Goal: Find specific page/section: Find specific page/section

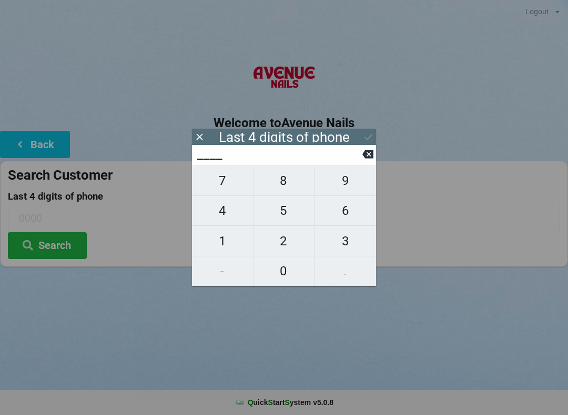
click at [349, 186] on span "9" at bounding box center [346, 181] width 62 height 22
type input "9___"
click at [282, 280] on span "0" at bounding box center [284, 271] width 61 height 22
type input "90__"
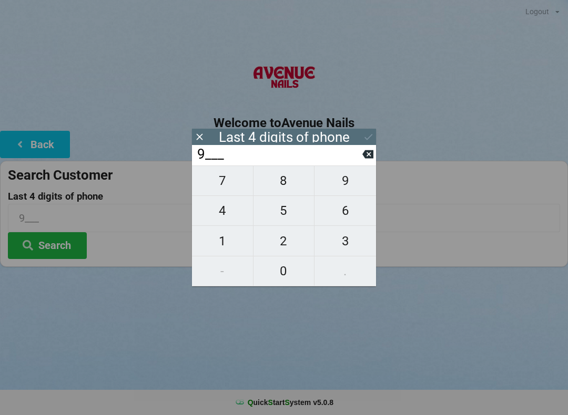
type input "90__"
click at [339, 252] on span "3" at bounding box center [346, 241] width 62 height 22
type input "903_"
click at [347, 189] on span "9" at bounding box center [346, 181] width 62 height 22
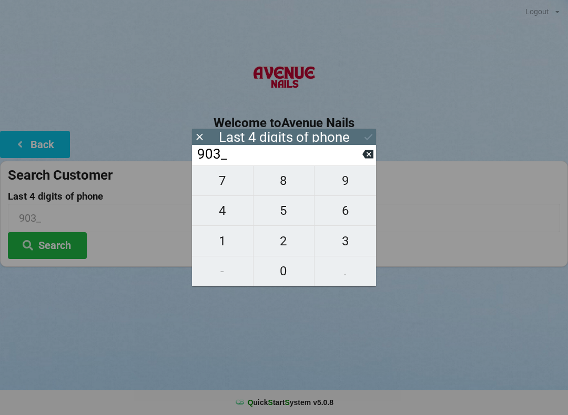
type input "9039"
click at [64, 249] on button "Search" at bounding box center [47, 245] width 79 height 27
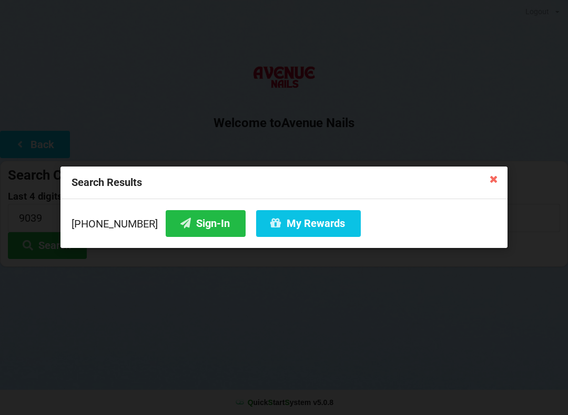
click at [188, 226] on button "Sign-In" at bounding box center [206, 223] width 80 height 27
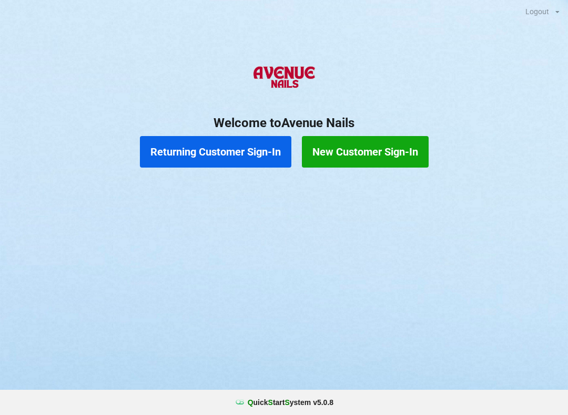
click at [220, 142] on button "Returning Customer Sign-In" at bounding box center [215, 152] width 151 height 32
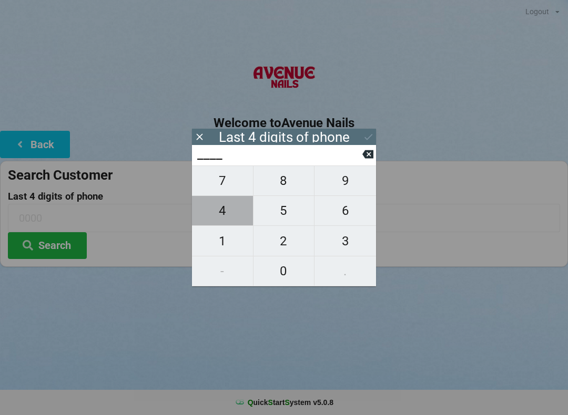
click at [221, 208] on span "4" at bounding box center [222, 211] width 61 height 22
type input "4___"
click at [339, 177] on span "9" at bounding box center [346, 181] width 62 height 22
type input "49__"
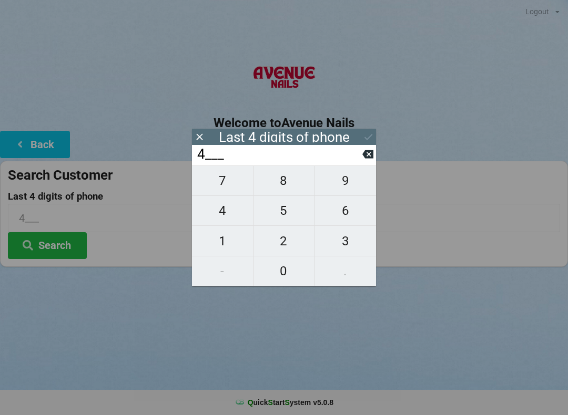
type input "49__"
click at [344, 178] on span "9" at bounding box center [346, 181] width 62 height 22
type input "499_"
click at [284, 237] on span "2" at bounding box center [284, 241] width 61 height 22
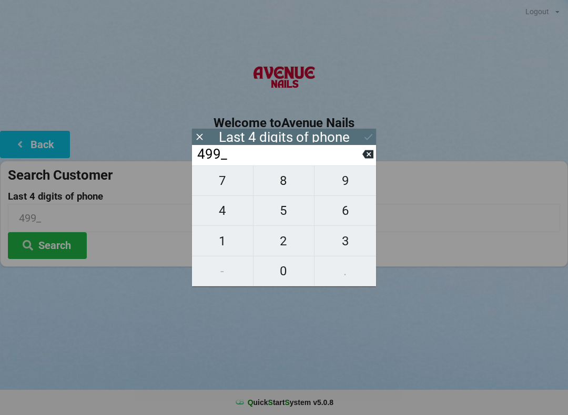
type input "4992"
click at [56, 238] on button "Search" at bounding box center [47, 245] width 79 height 27
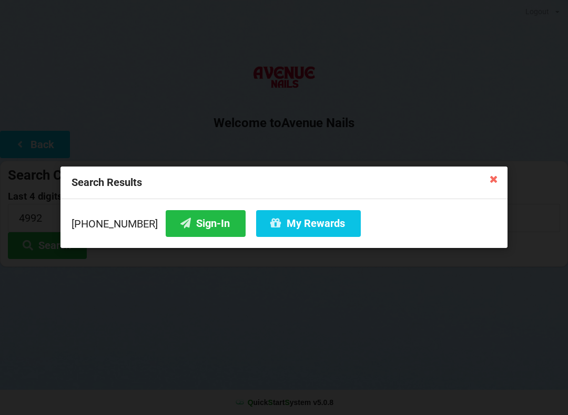
click at [186, 218] on button "Sign-In" at bounding box center [206, 223] width 80 height 27
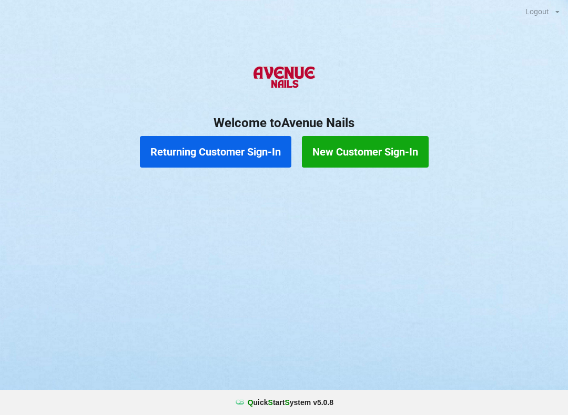
click at [240, 155] on button "Returning Customer Sign-In" at bounding box center [215, 152] width 151 height 32
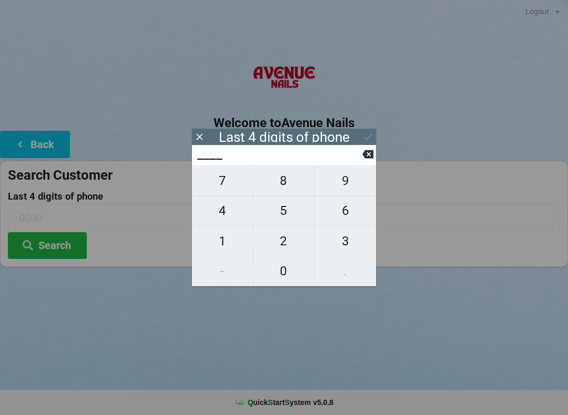
click at [221, 183] on span "7" at bounding box center [222, 181] width 61 height 22
type input "7___"
click at [363, 157] on icon at bounding box center [367, 154] width 11 height 8
click at [228, 242] on span "1" at bounding box center [222, 241] width 61 height 22
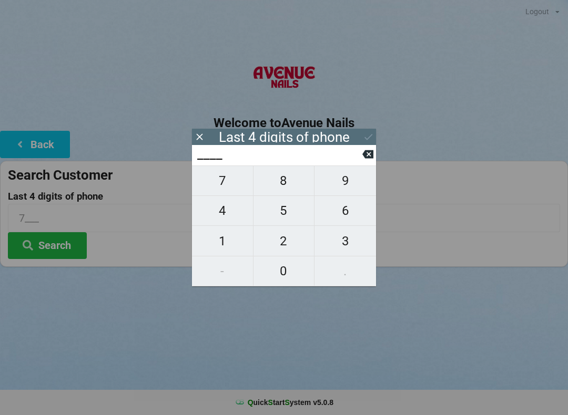
type input "1___"
click at [228, 186] on span "7" at bounding box center [222, 181] width 61 height 22
type input "17__"
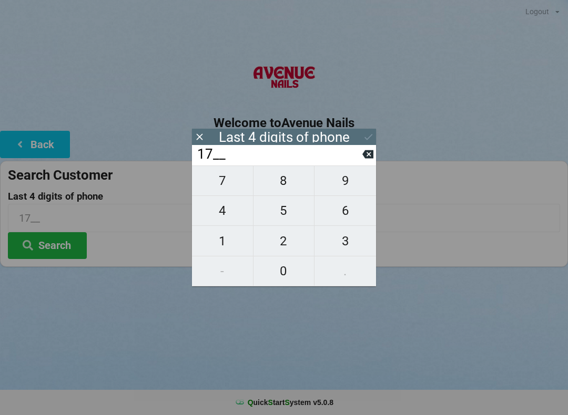
click at [224, 220] on span "4" at bounding box center [222, 211] width 61 height 22
type input "174_"
click at [346, 244] on span "3" at bounding box center [346, 241] width 62 height 22
type input "1743"
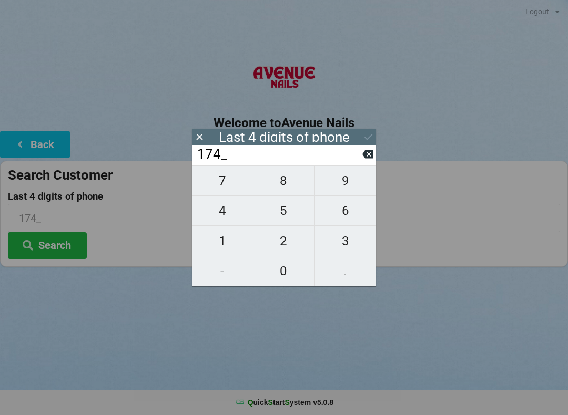
type input "1743"
click at [67, 247] on button "Search" at bounding box center [47, 245] width 79 height 27
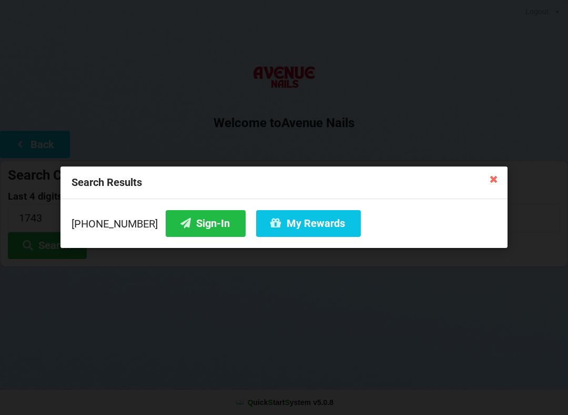
click at [200, 226] on button "Sign-In" at bounding box center [206, 223] width 80 height 27
